Goal: Find specific page/section: Find specific page/section

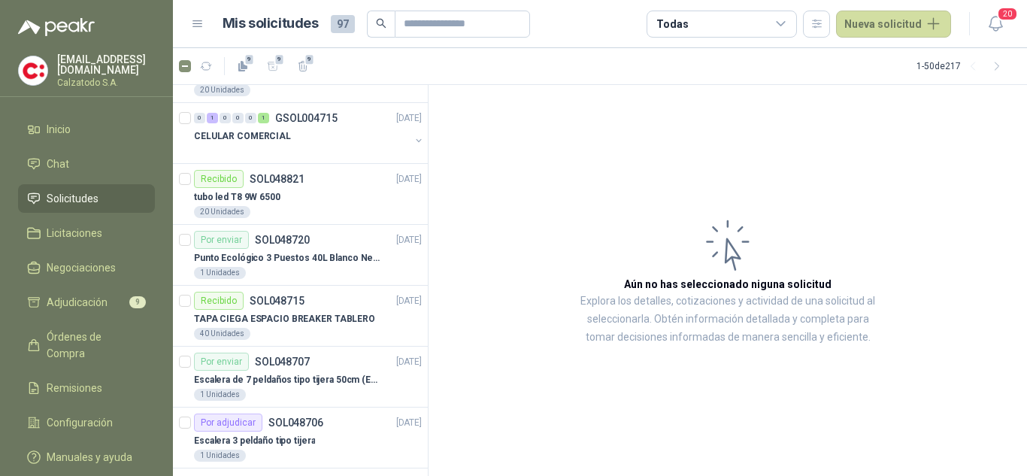
scroll to position [301, 0]
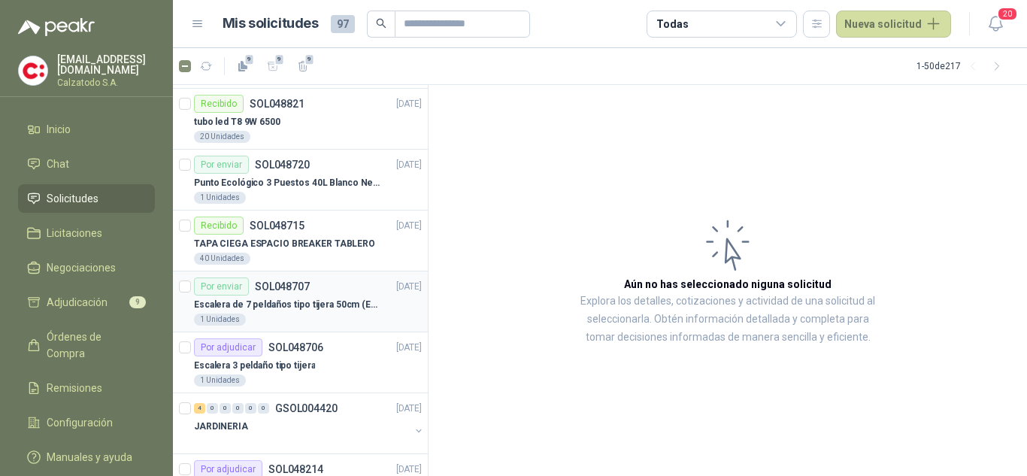
click at [277, 294] on div "Por enviar SOL048707" at bounding box center [252, 286] width 116 height 18
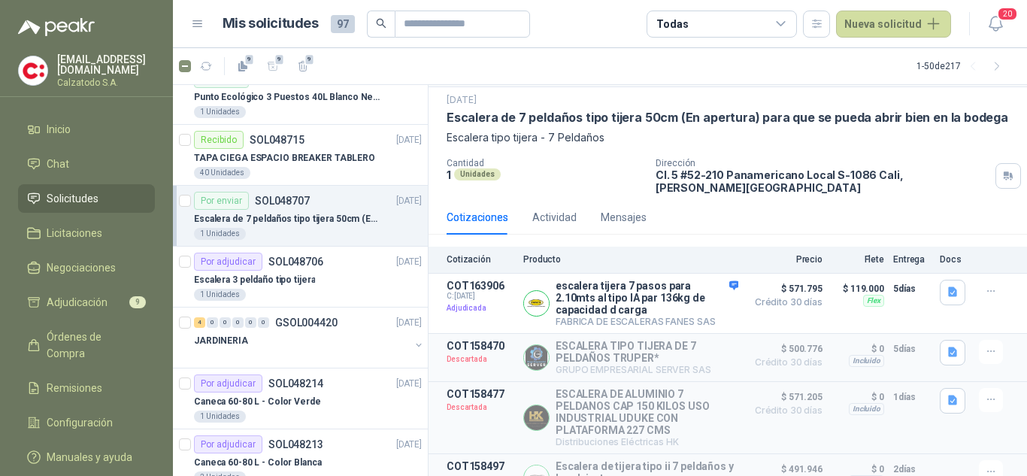
scroll to position [301, 0]
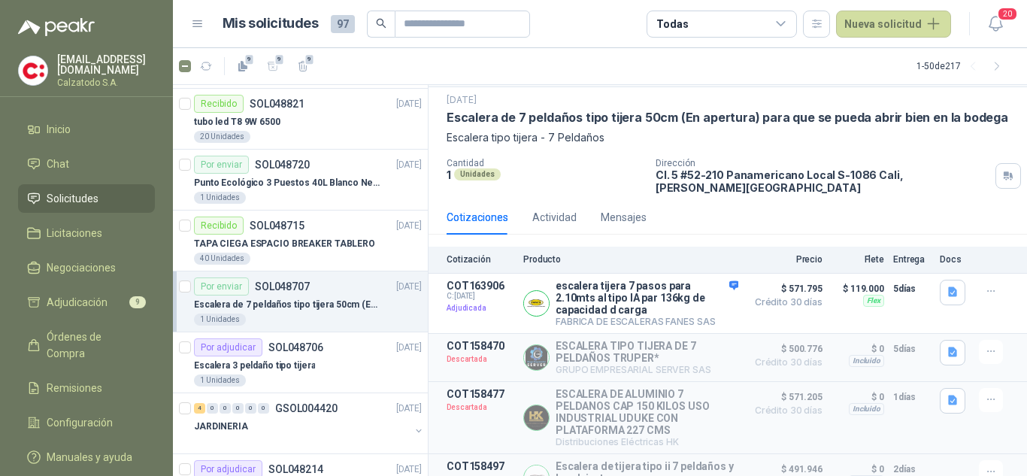
click at [284, 305] on p "Escalera de 7 peldaños tipo tijera 50cm (En apertura) para que se pueda abrir b…" at bounding box center [287, 305] width 187 height 14
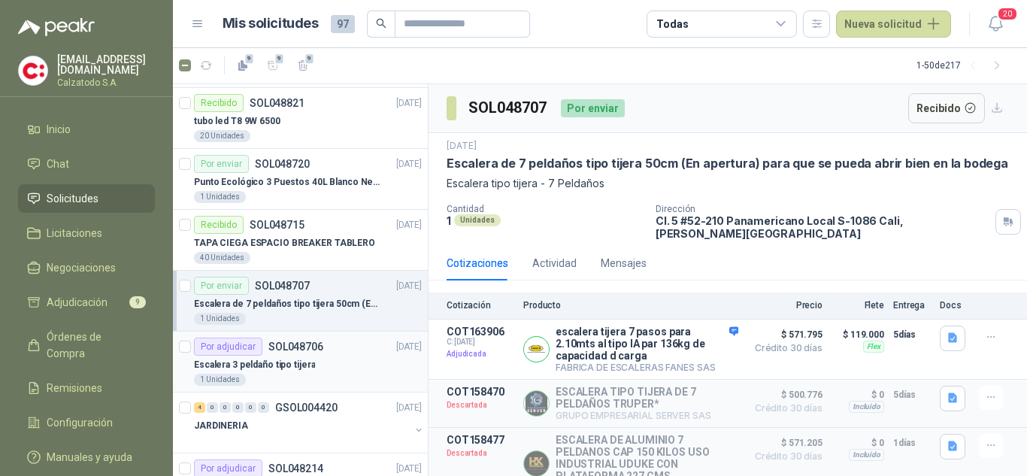
click at [281, 358] on p "Escalera 3 peldaño tipo tijera" at bounding box center [254, 365] width 121 height 14
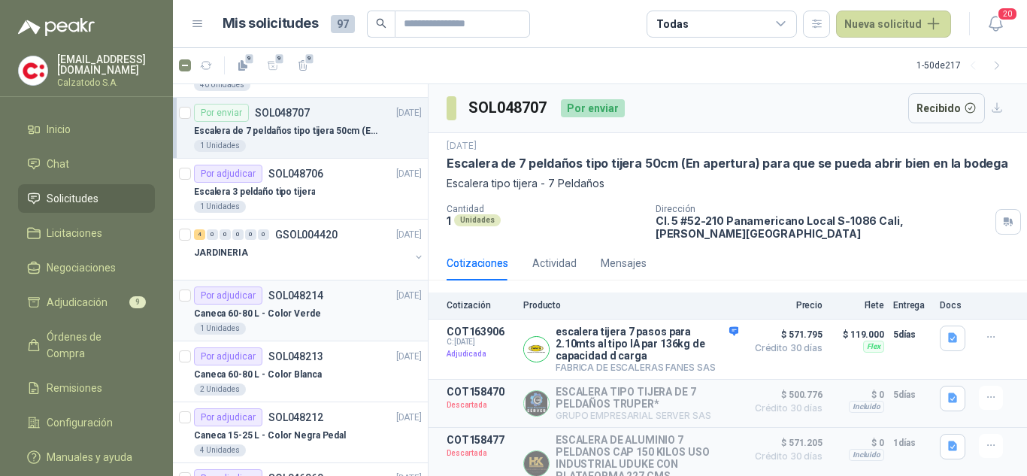
scroll to position [451, 0]
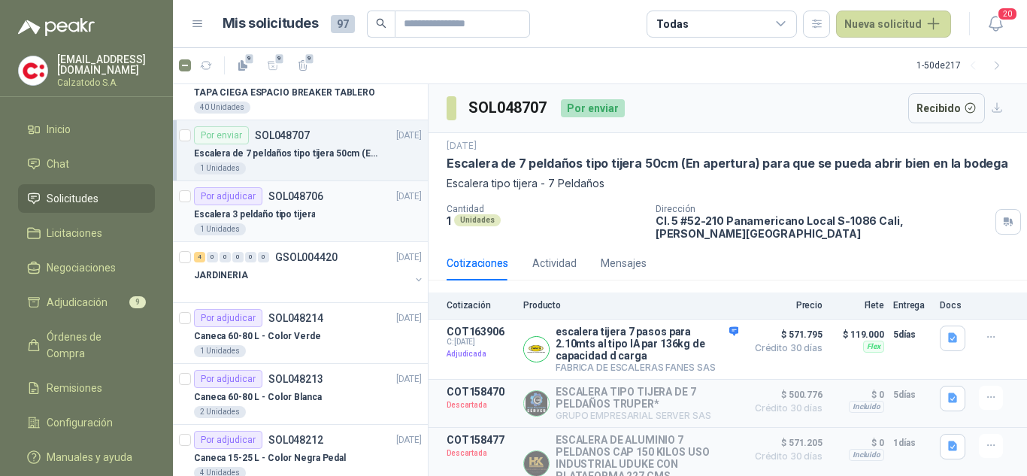
click at [227, 203] on div "Por adjudicar" at bounding box center [228, 196] width 68 height 18
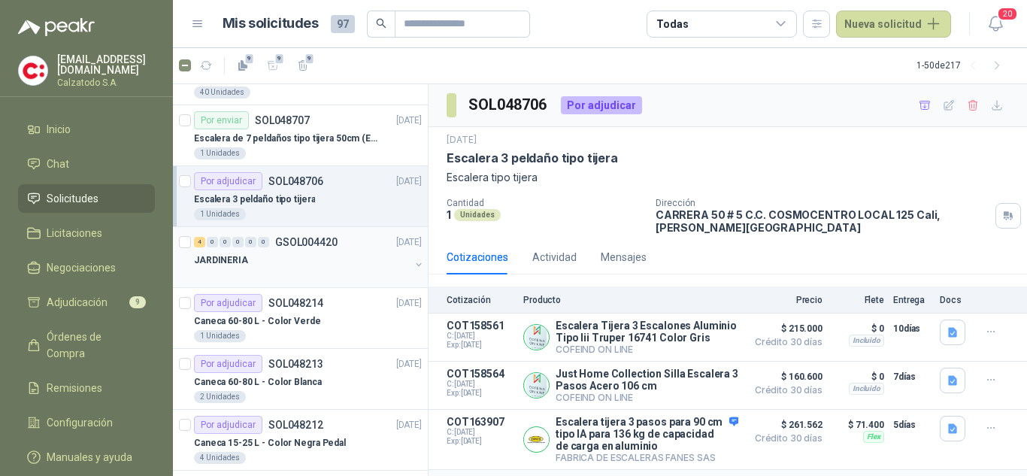
scroll to position [451, 0]
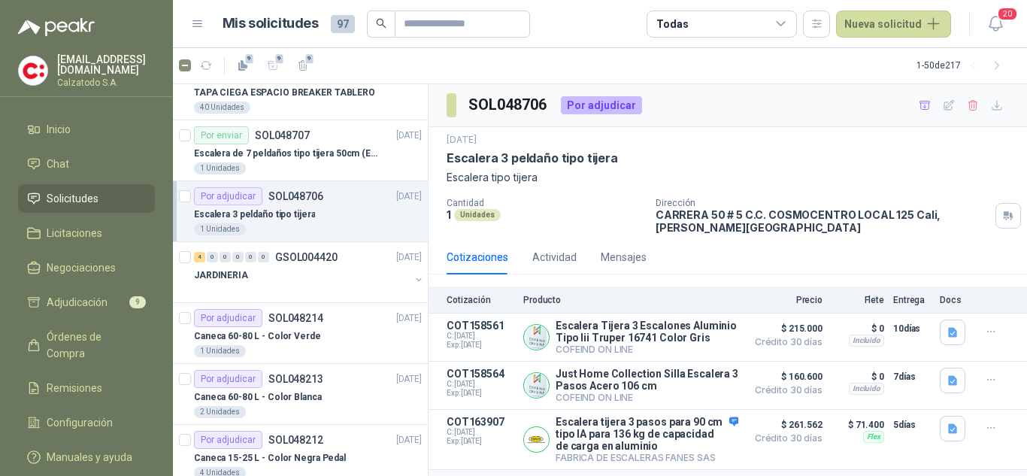
click at [255, 210] on p "Escalera 3 peldaño tipo tijera" at bounding box center [254, 215] width 121 height 14
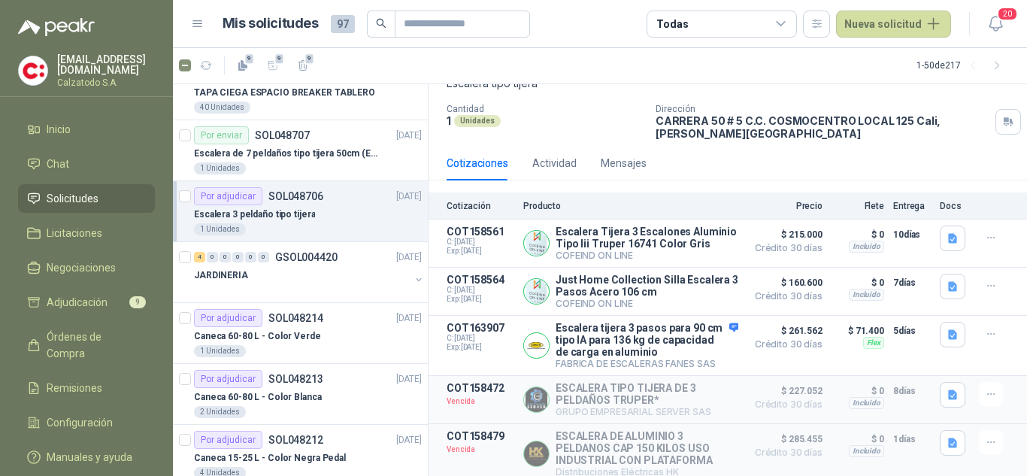
scroll to position [226, 0]
